Goal: Information Seeking & Learning: Find contact information

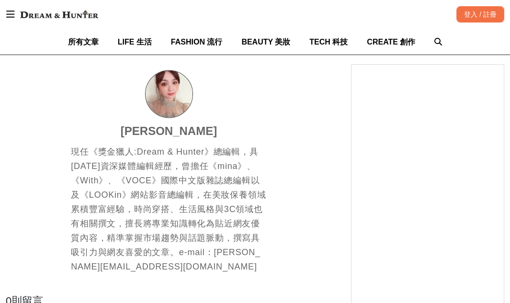
scroll to position [2536, 0]
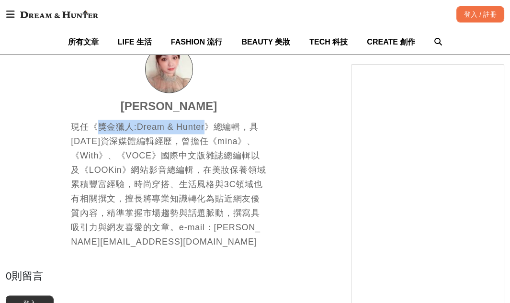
drag, startPoint x: 101, startPoint y: 125, endPoint x: 201, endPoint y: 124, distance: 100.5
click at [201, 124] on div "現任《獎金獵人:Dream & Hunter》總編輯，具20年資深媒體編輯經歷，曾擔任《mina》、《With》、《VOCE》國際中文版雜誌總編輯以及《LOO…" at bounding box center [169, 184] width 196 height 129
copy div "獎金獵人:Dream & Hunter"
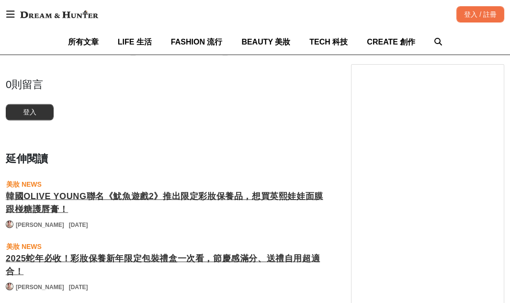
scroll to position [0, 1236]
click at [89, 19] on img at bounding box center [59, 14] width 88 height 17
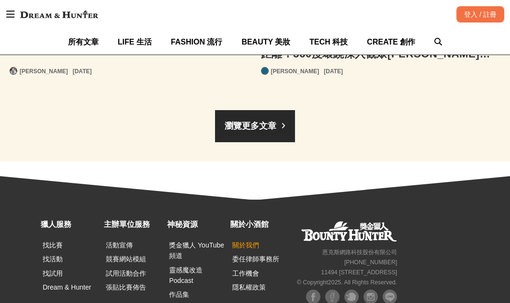
click at [249, 241] on link "關於我們" at bounding box center [245, 245] width 27 height 8
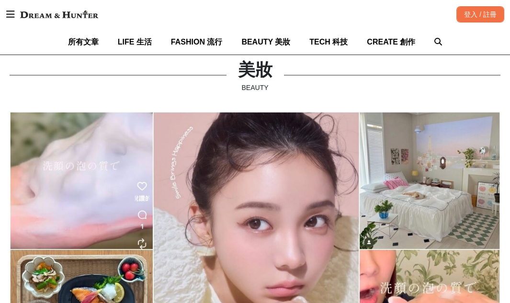
scroll to position [0, 164]
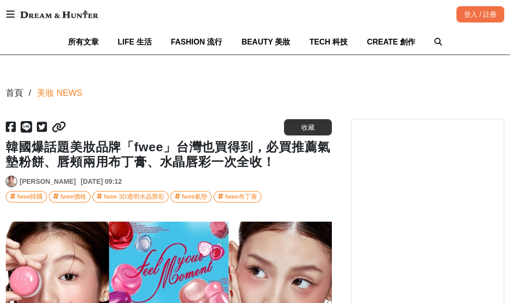
click at [37, 179] on link "Yulie Yu" at bounding box center [48, 182] width 56 height 10
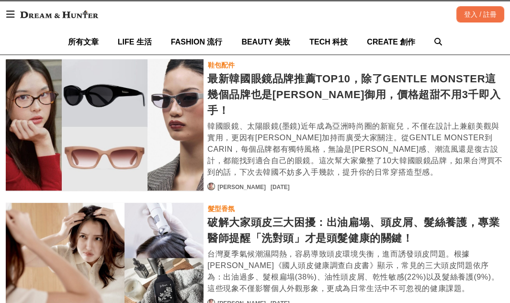
scroll to position [3310, 0]
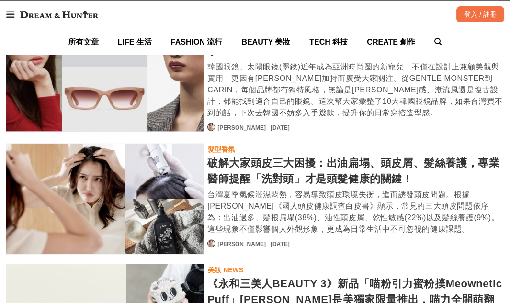
scroll to position [3274, 0]
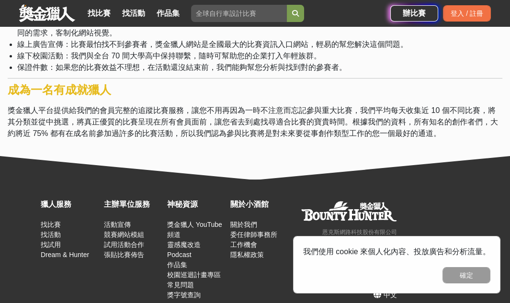
scroll to position [314, 0]
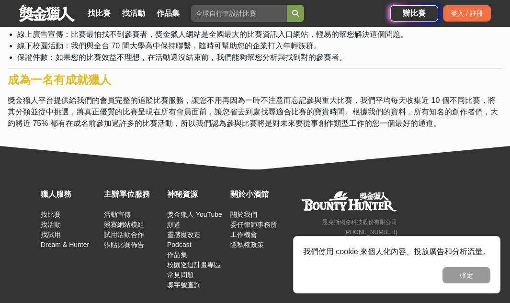
click at [49, 16] on link at bounding box center [47, 13] width 58 height 18
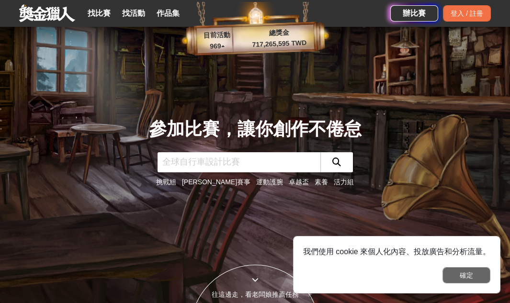
click at [469, 273] on button "確定" at bounding box center [466, 275] width 48 height 16
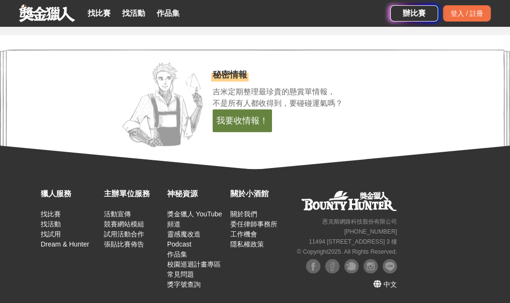
scroll to position [1980, 0]
drag, startPoint x: 322, startPoint y: 221, endPoint x: 340, endPoint y: 218, distance: 18.3
click at [340, 218] on div "恩[PERSON_NAME]網路科技股份有限公司 [PHONE_NUMBER] [STREET_ADDRESS] © Copyright 2025 . All…" at bounding box center [345, 222] width 108 height 68
copy small "[PERSON_NAME]"
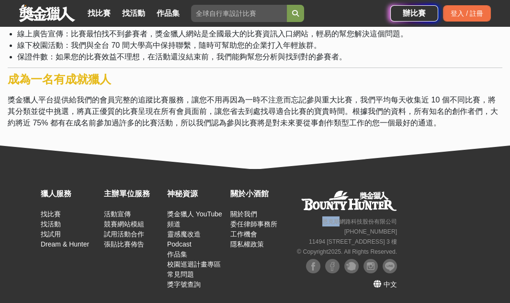
scroll to position [314, 0]
